Goal: Information Seeking & Learning: Learn about a topic

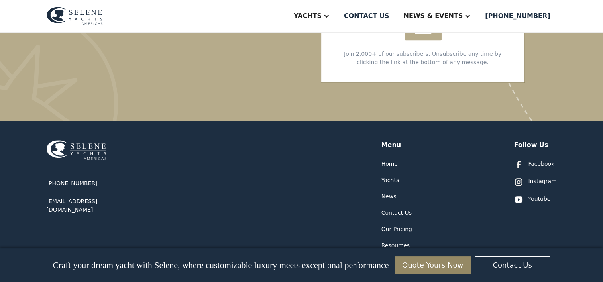
scroll to position [3397, 0]
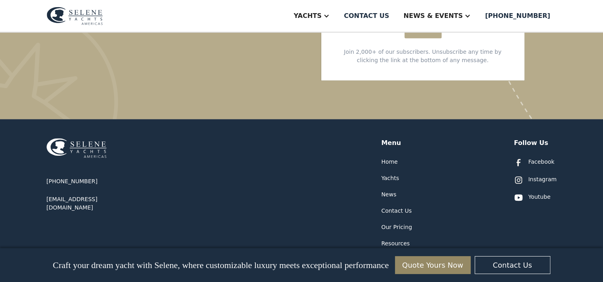
click at [395, 223] on div "Our Pricing" at bounding box center [396, 227] width 31 height 8
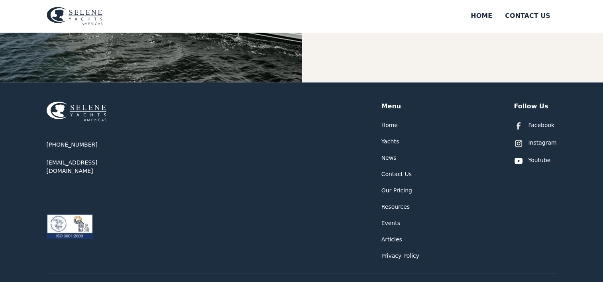
scroll to position [319, 0]
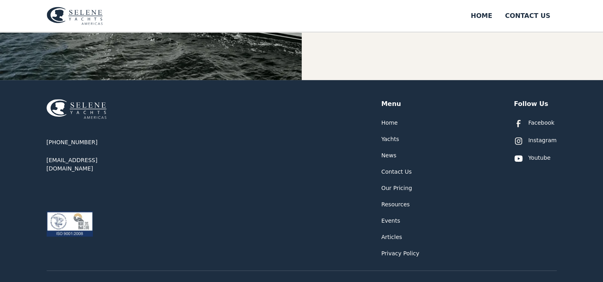
click at [391, 137] on div "Yachts" at bounding box center [390, 139] width 18 height 8
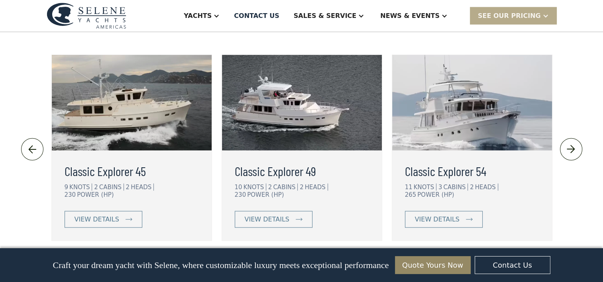
scroll to position [1797, 0]
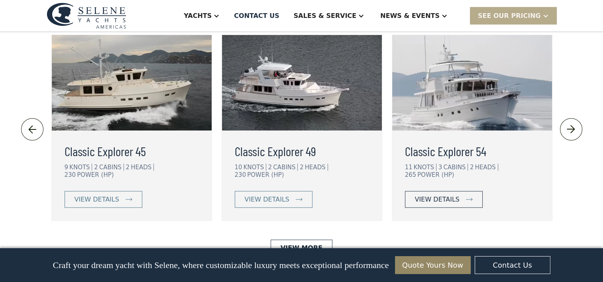
click at [446, 195] on div "view details" at bounding box center [437, 200] width 45 height 10
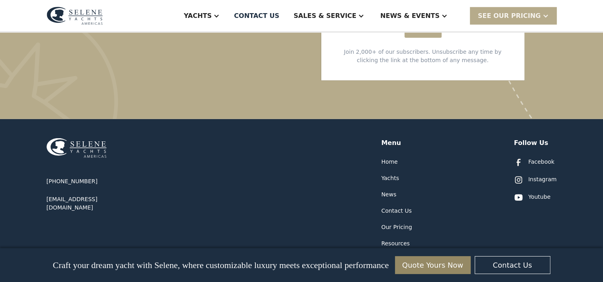
scroll to position [2236, 0]
